Goal: Task Accomplishment & Management: Manage account settings

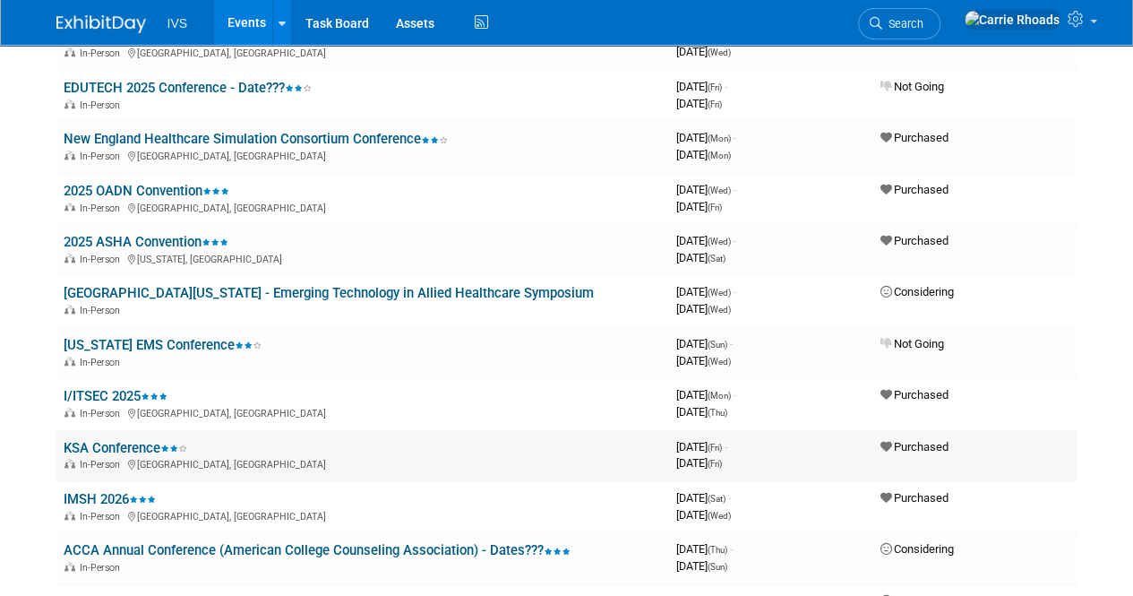
scroll to position [717, 0]
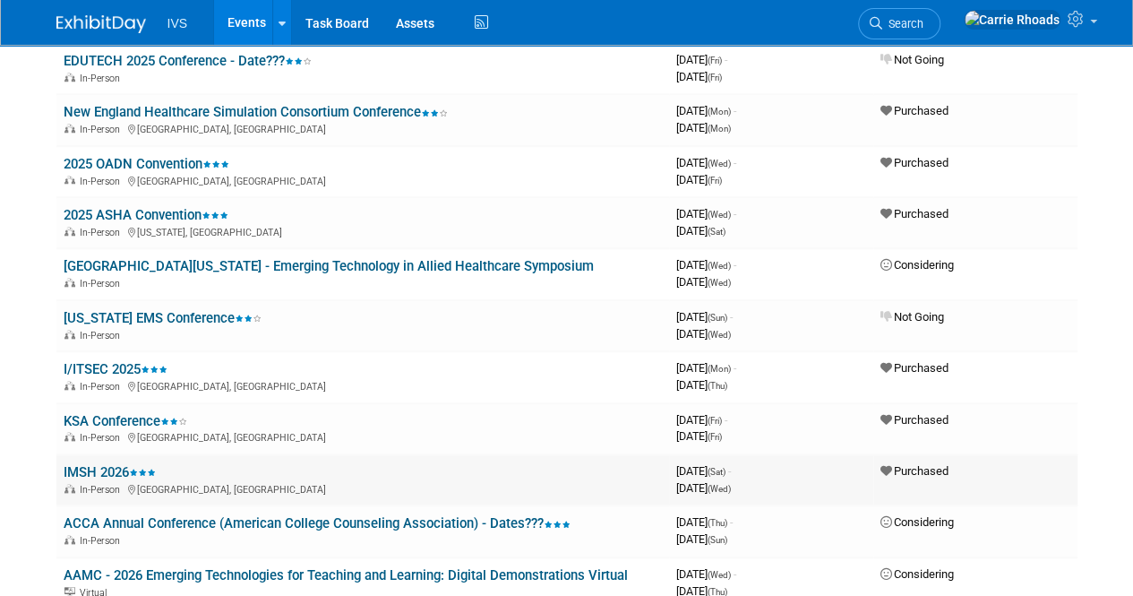
click at [99, 470] on link "IMSH 2026" at bounding box center [110, 472] width 92 height 16
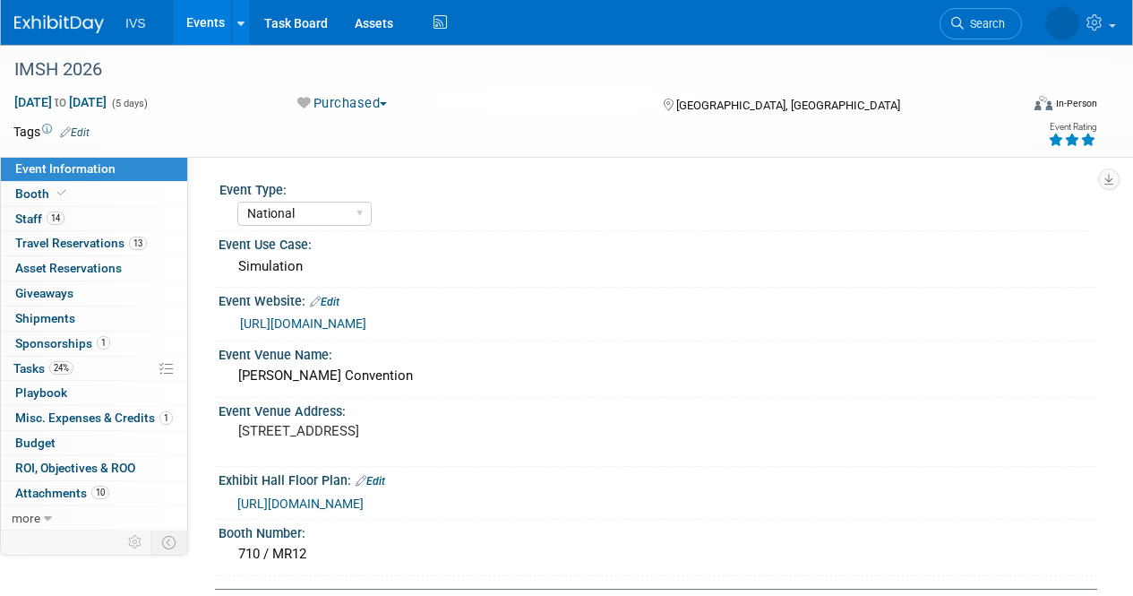
select select "National"
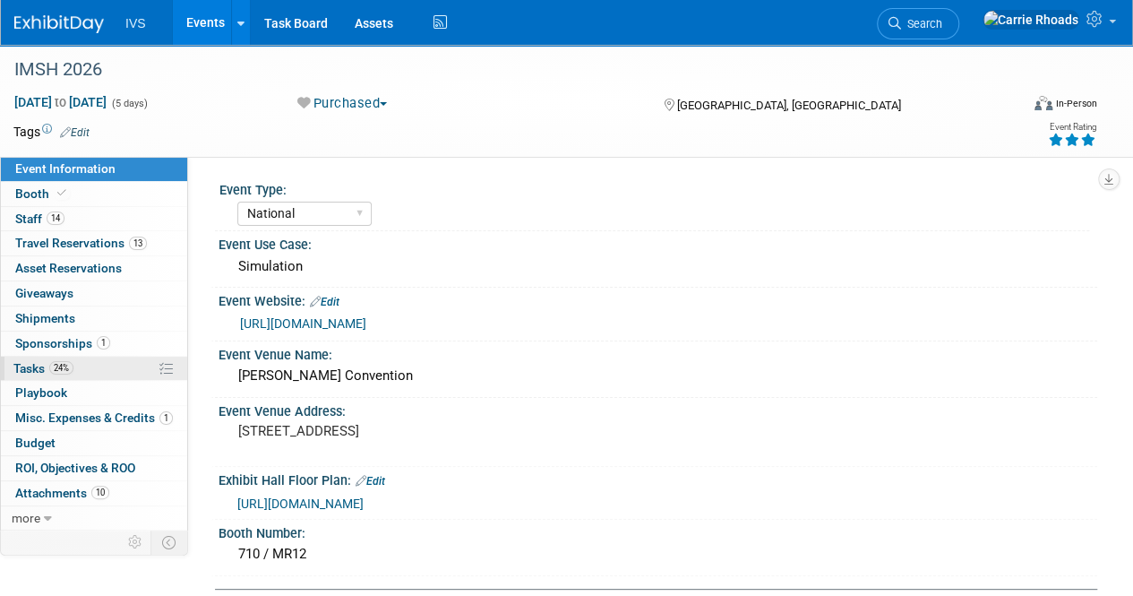
click at [25, 361] on span "Tasks 24%" at bounding box center [43, 368] width 60 height 14
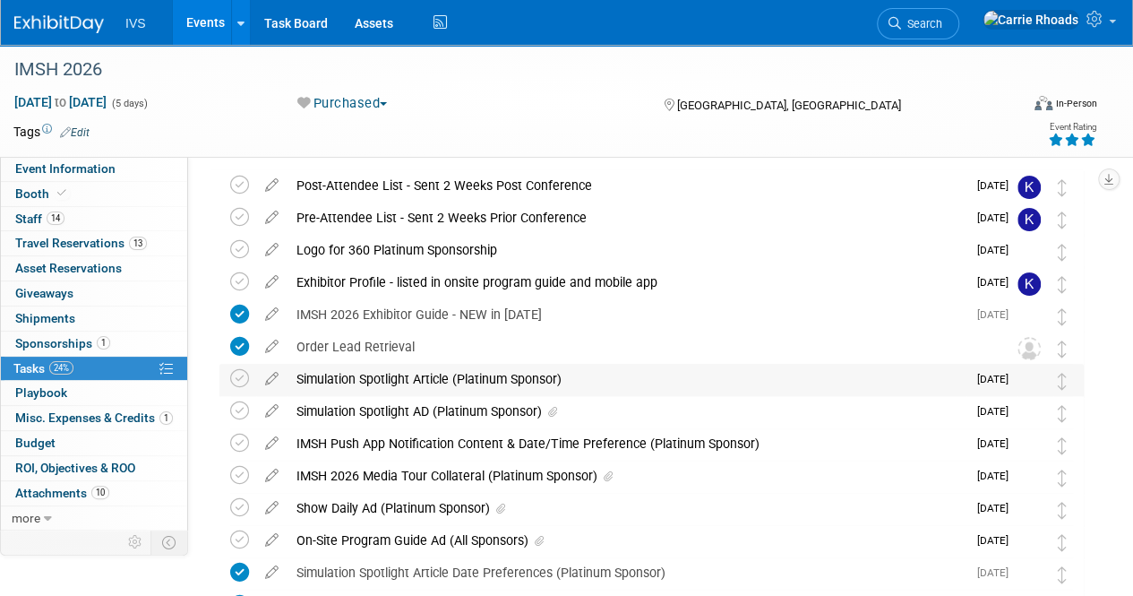
scroll to position [90, 0]
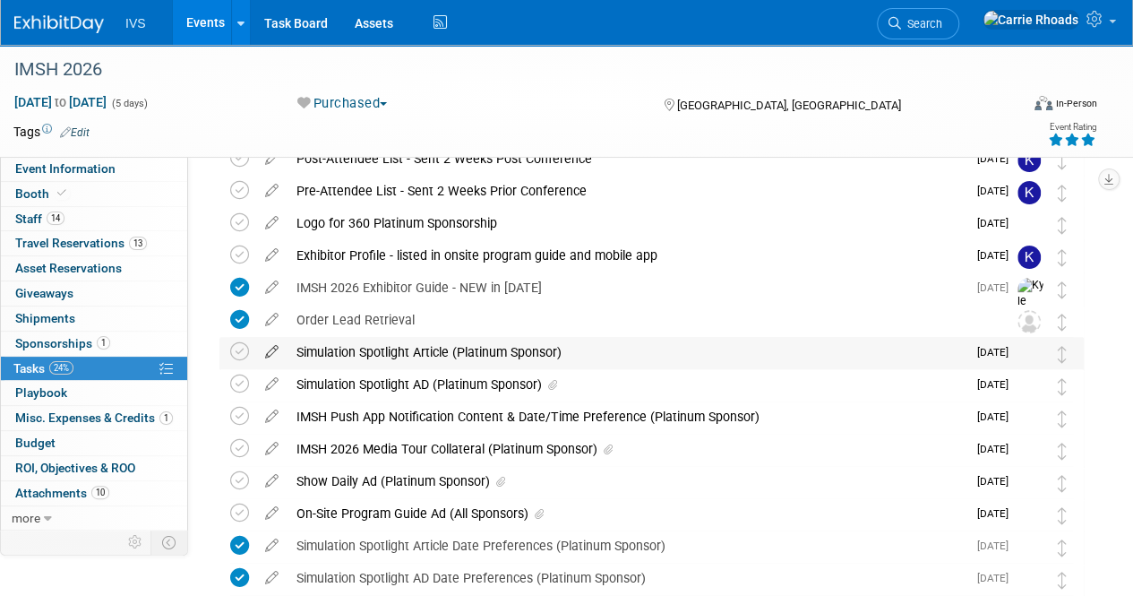
click at [267, 350] on icon at bounding box center [271, 348] width 31 height 22
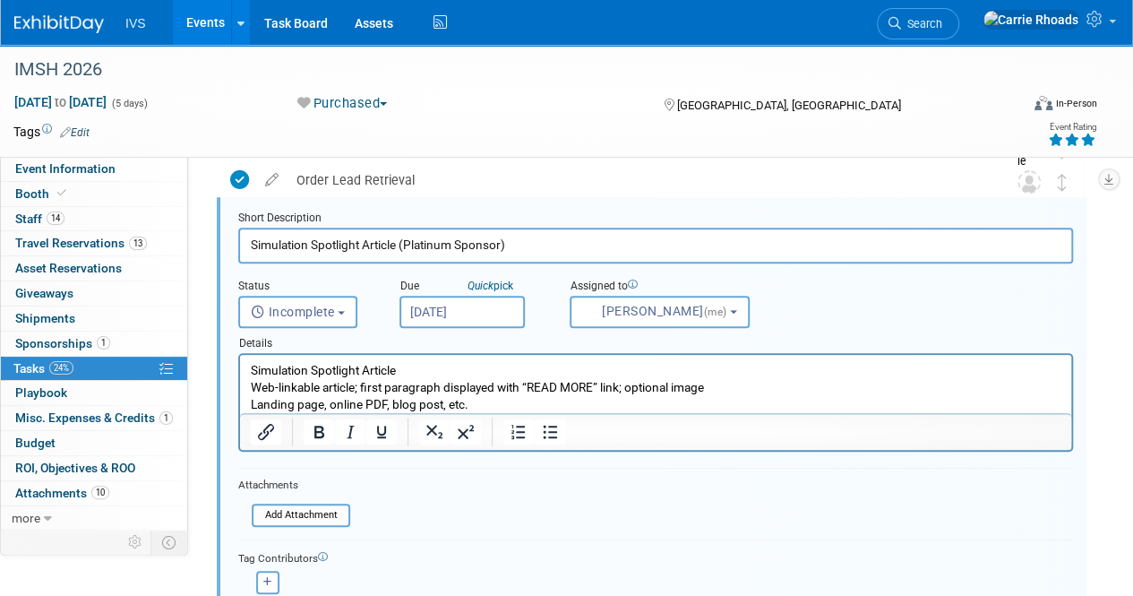
scroll to position [253, 0]
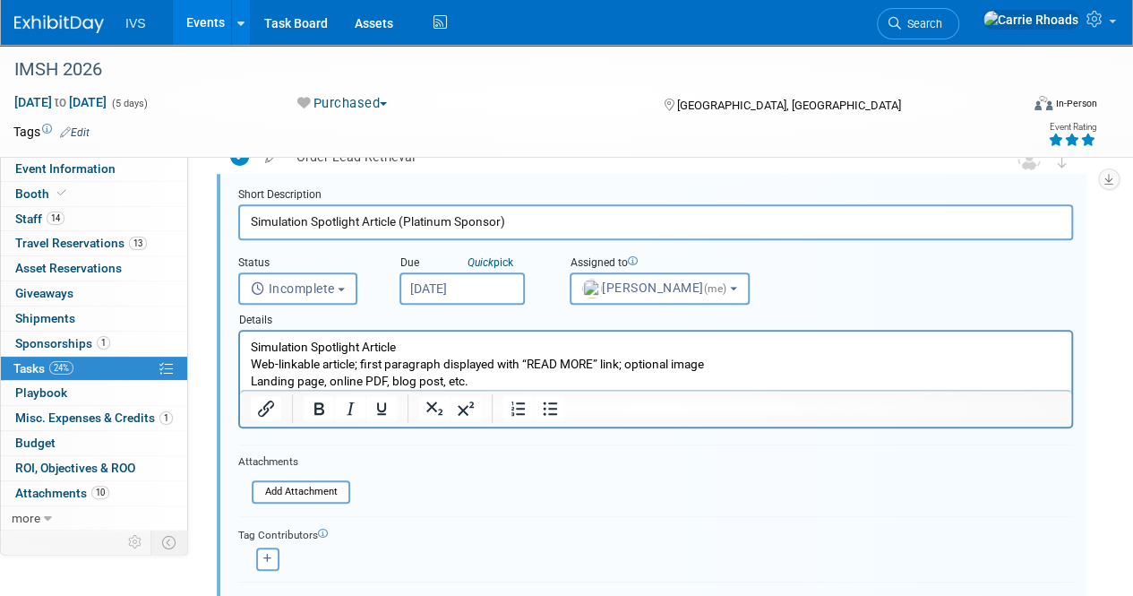
click at [588, 376] on p "Simulation Spotlight Article Web-linkable article; first paragraph displayed wi…" at bounding box center [656, 364] width 811 height 51
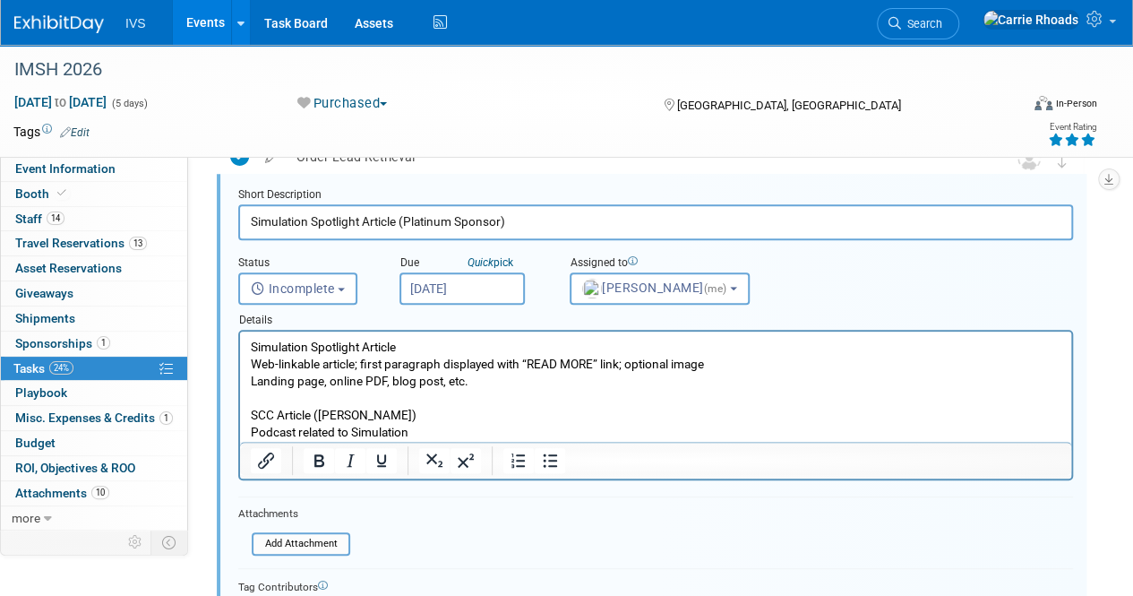
click at [308, 396] on p "Rich Text Area. Press ALT-0 for help." at bounding box center [656, 398] width 811 height 17
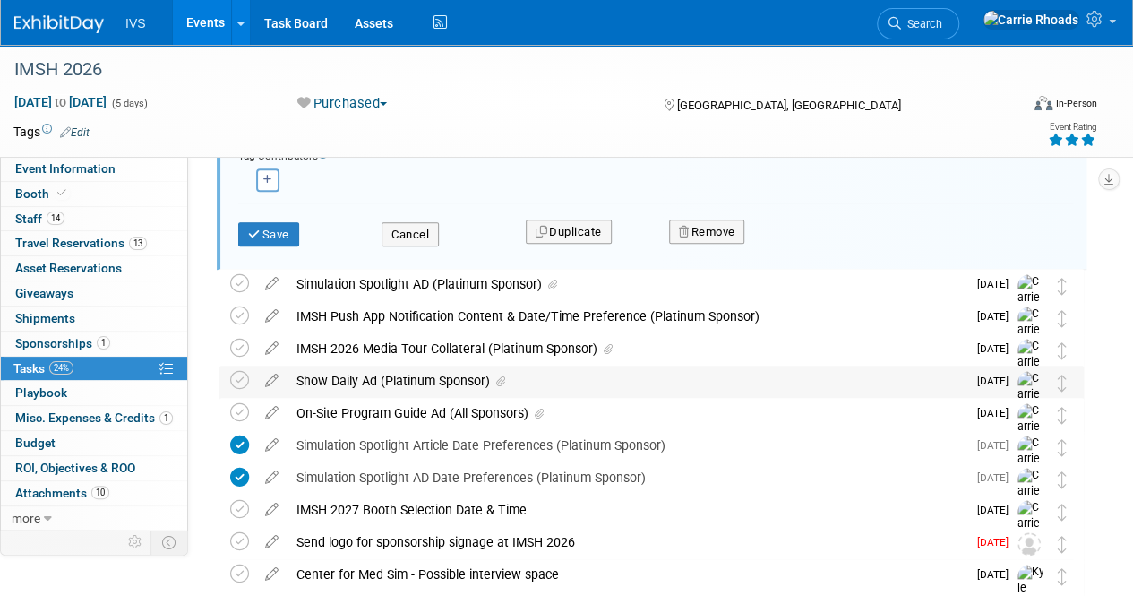
scroll to position [521, 0]
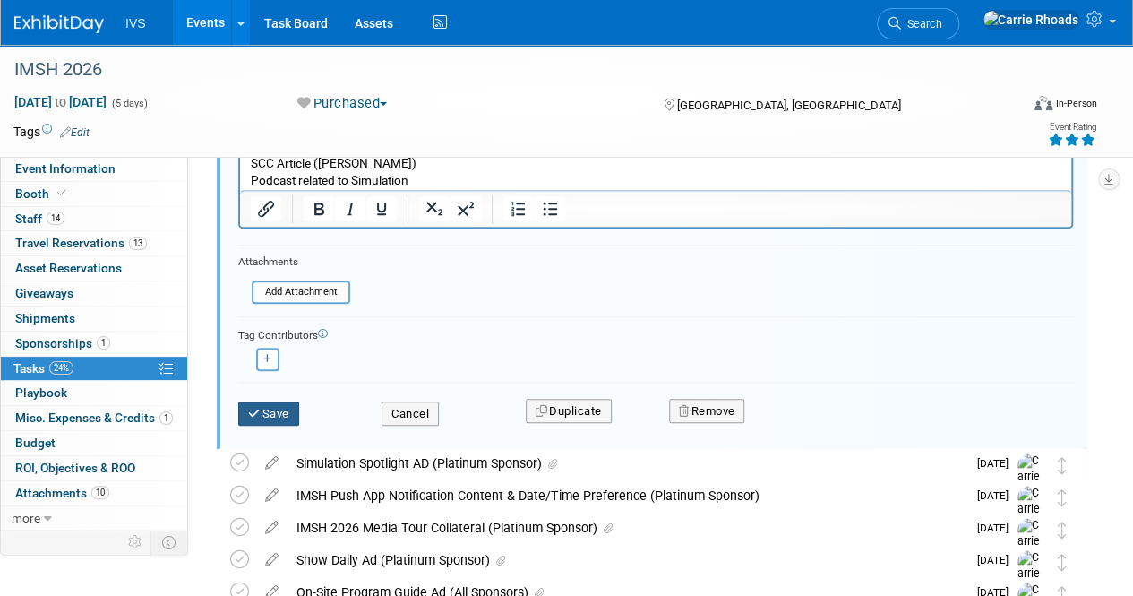
click at [269, 406] on button "Save" at bounding box center [268, 413] width 61 height 25
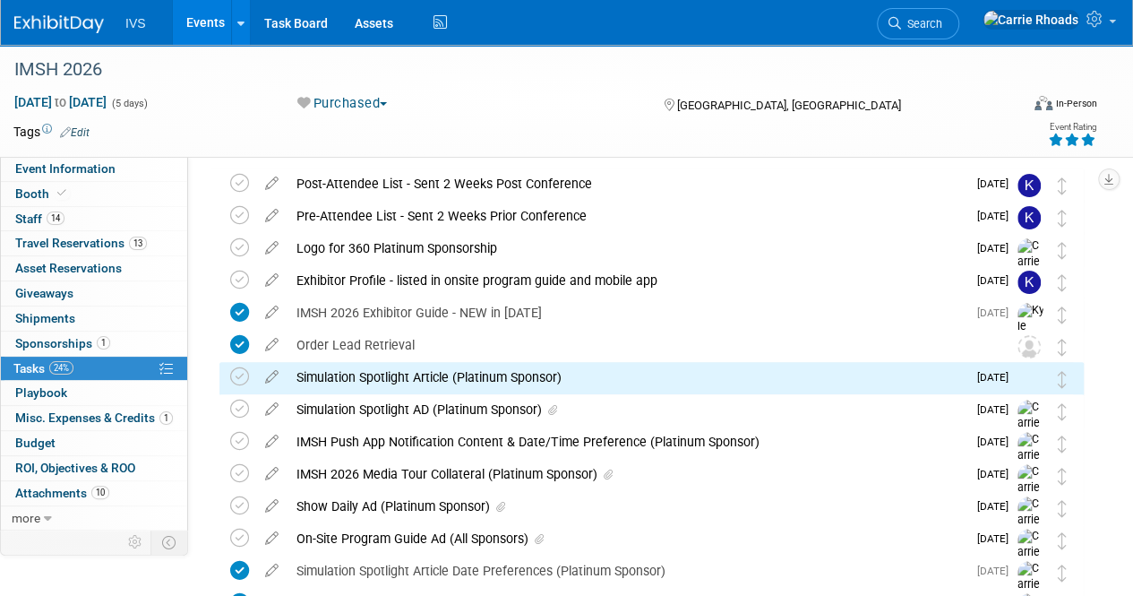
scroll to position [0, 0]
